Goal: Transaction & Acquisition: Purchase product/service

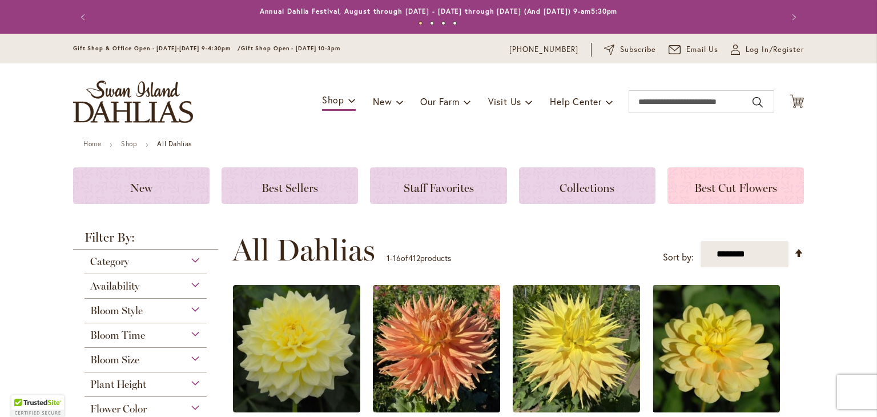
click at [713, 184] on span "Best Cut Flowers" at bounding box center [735, 188] width 83 height 14
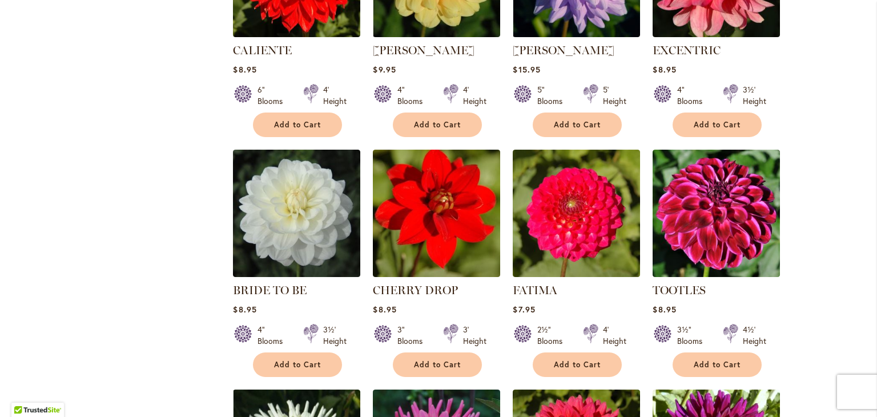
scroll to position [571, 0]
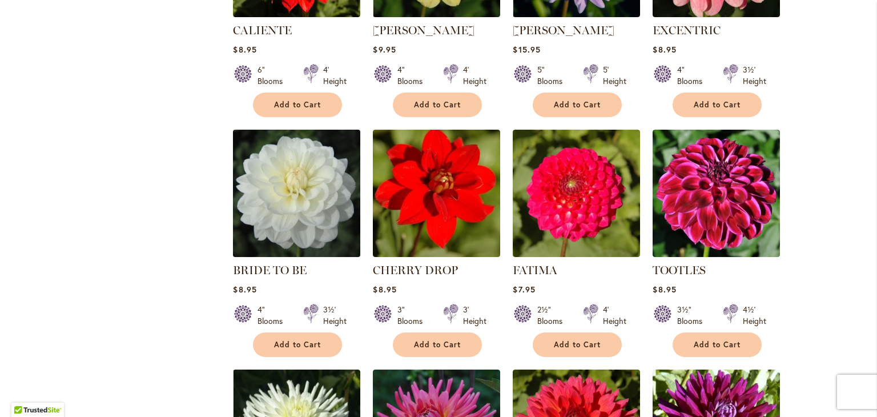
click at [274, 228] on img at bounding box center [297, 193] width 134 height 134
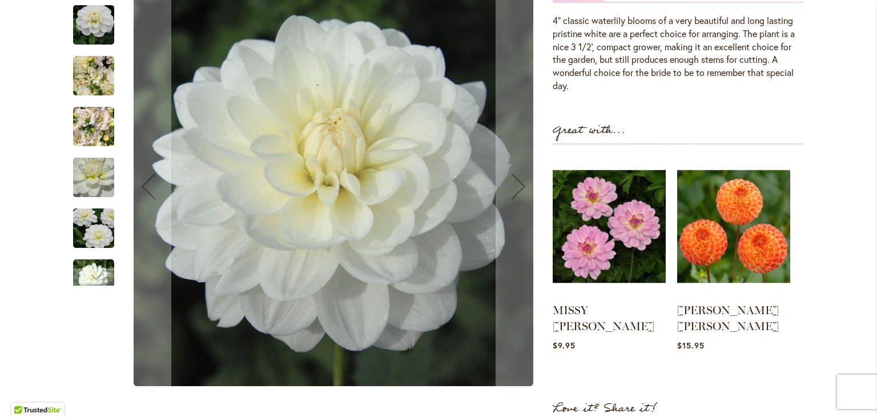
scroll to position [399, 0]
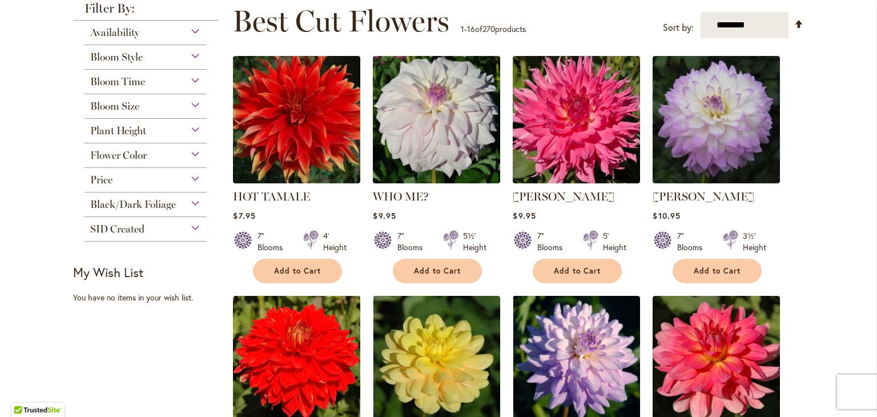
scroll to position [171, 0]
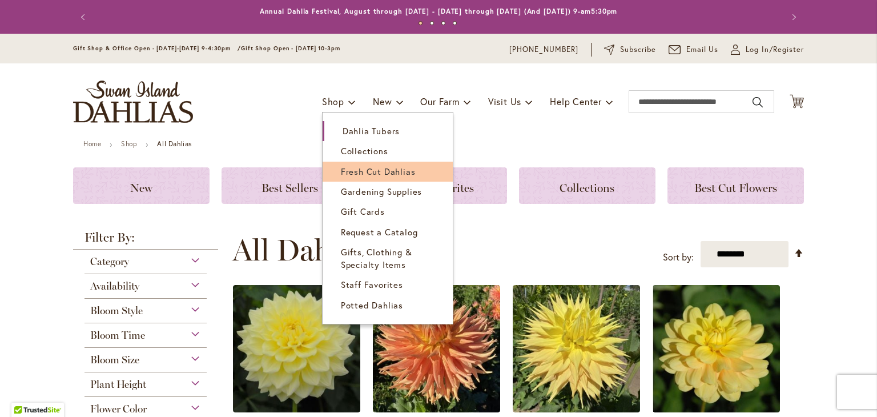
click at [362, 166] on span "Fresh Cut Dahlias" at bounding box center [378, 171] width 75 height 11
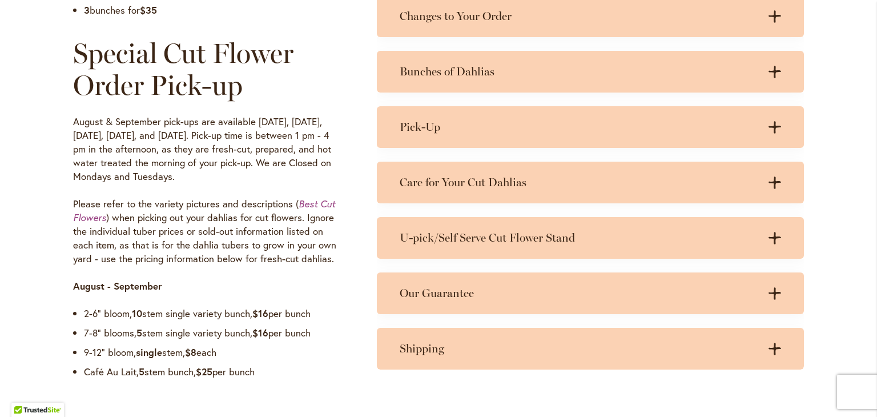
scroll to position [856, 0]
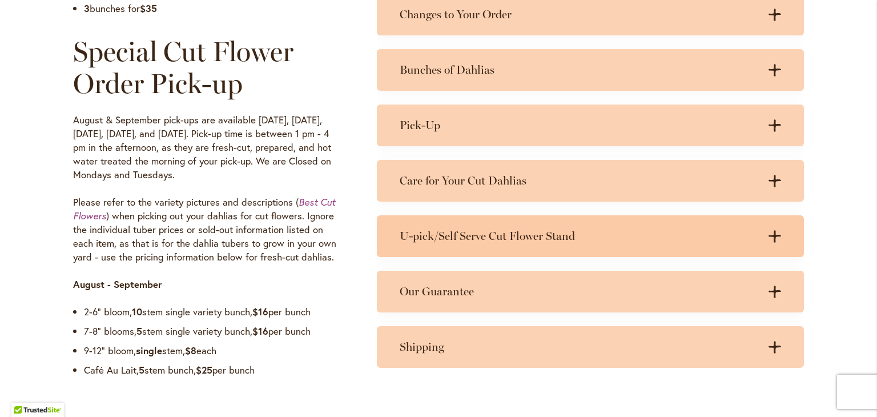
click at [545, 240] on h3 "U-pick/Self Serve Cut Flower Stand" at bounding box center [578, 236] width 358 height 14
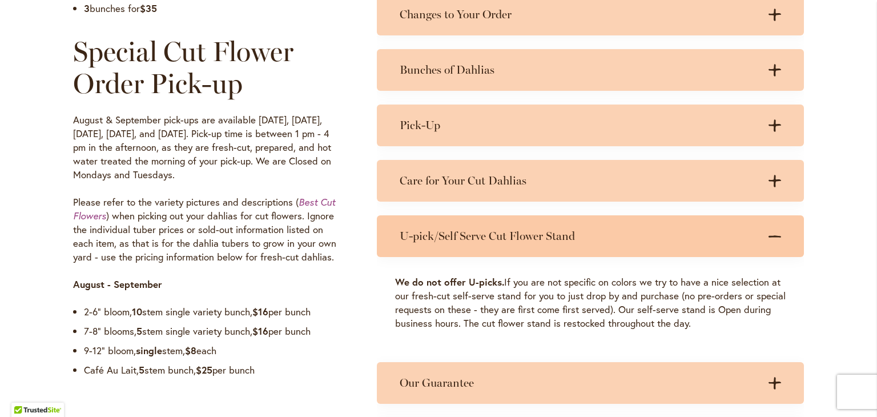
click at [515, 227] on div "U-pick/Self Serve Cut Flower Stand .cls-1 { fill: #3c2616; stroke-width: 0px; }…" at bounding box center [590, 236] width 427 height 42
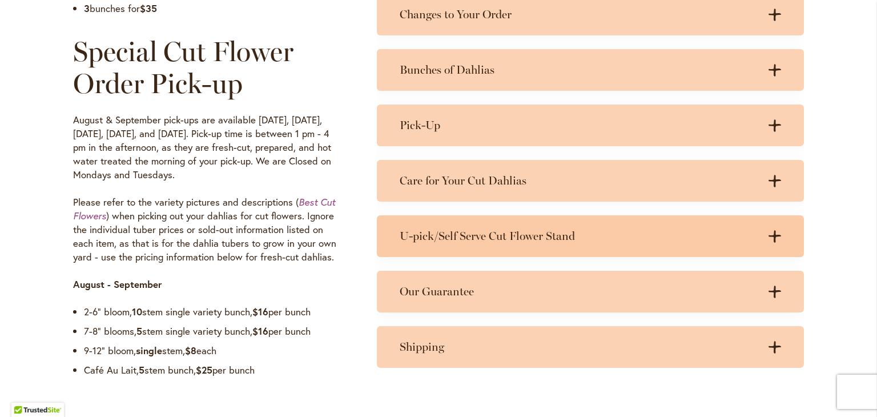
click at [477, 229] on h3 "U-pick/Self Serve Cut Flower Stand" at bounding box center [578, 236] width 358 height 14
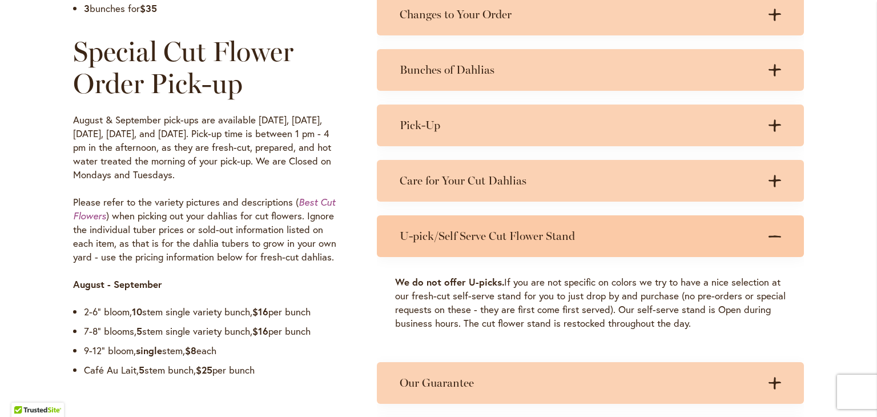
click at [448, 229] on h3 "U-pick/Self Serve Cut Flower Stand" at bounding box center [578, 236] width 358 height 14
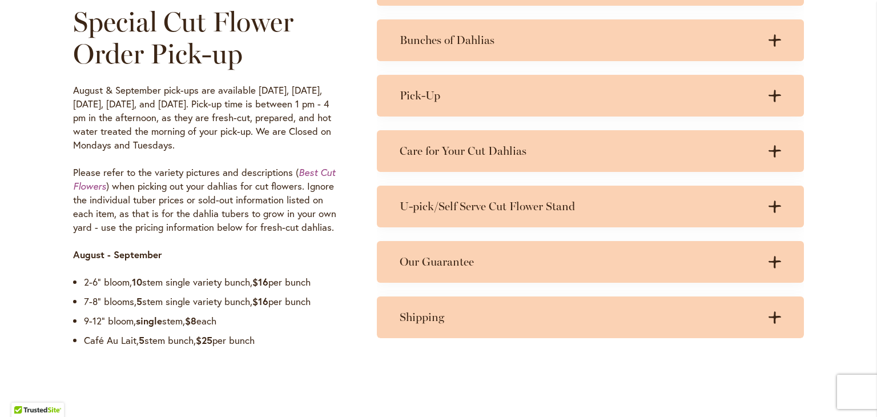
scroll to position [913, 0]
